Goal: Task Accomplishment & Management: Use online tool/utility

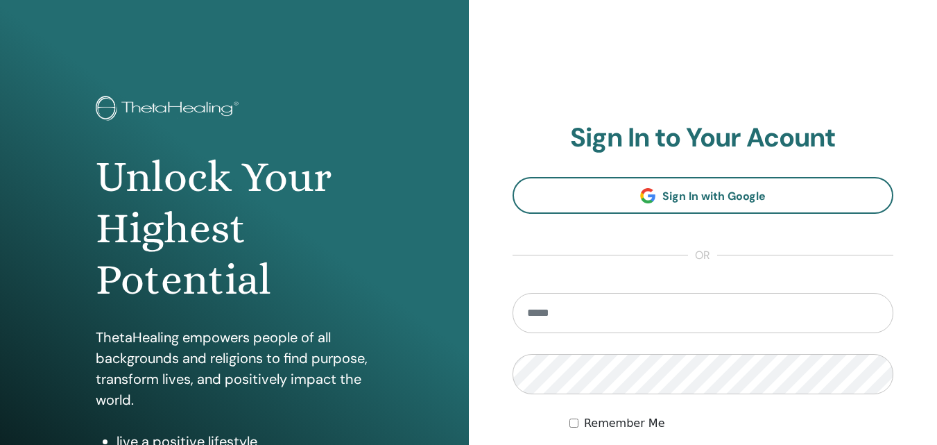
click at [549, 318] on input "email" at bounding box center [704, 313] width 382 height 40
type input "**********"
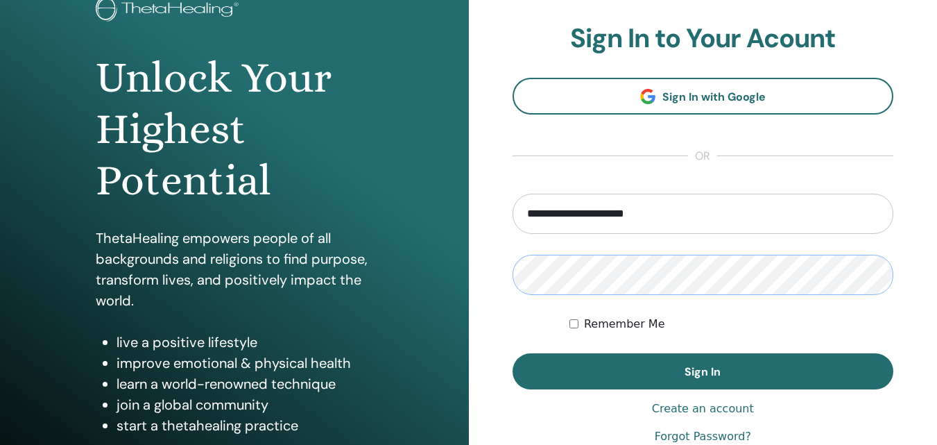
scroll to position [101, 0]
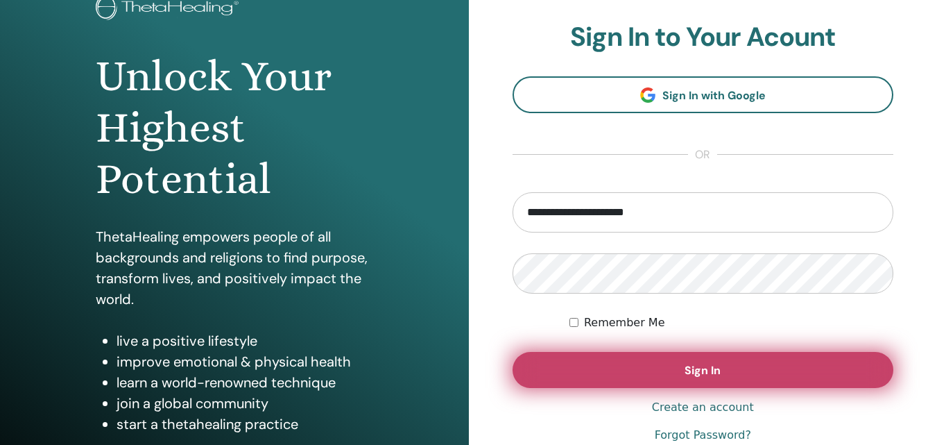
click at [693, 372] on span "Sign In" at bounding box center [703, 370] width 36 height 15
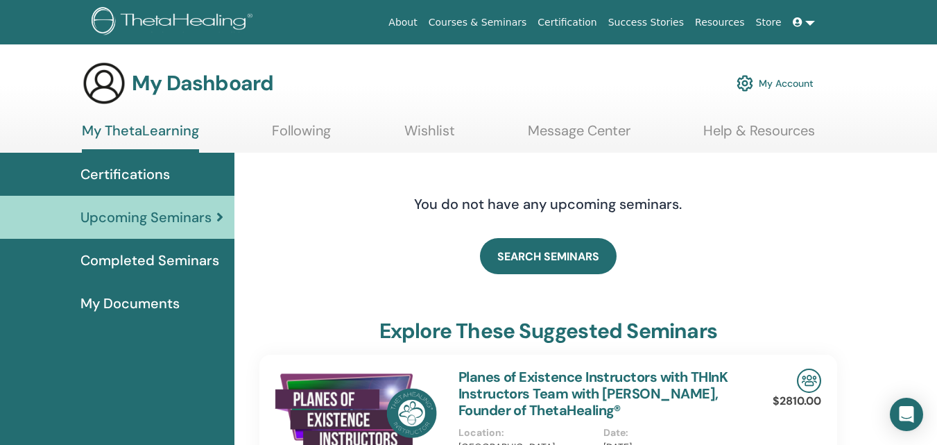
click at [377, 240] on div "SEARCH SEMINARS" at bounding box center [548, 255] width 578 height 69
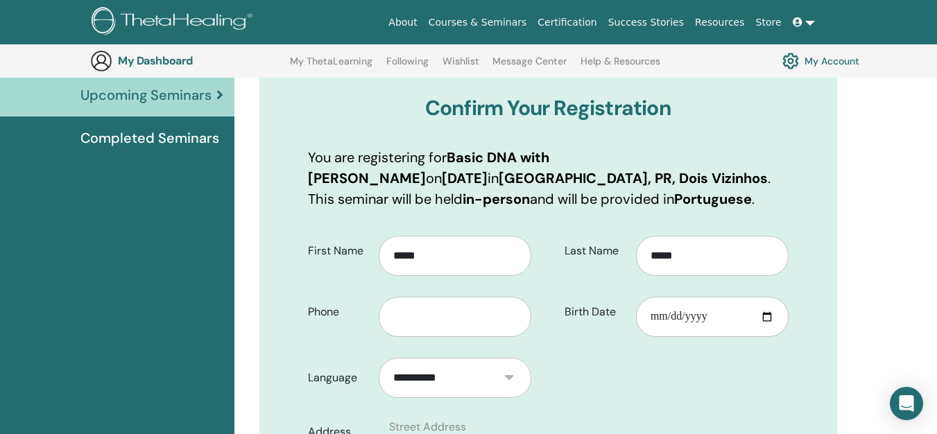
scroll to position [149, 0]
